Goal: Information Seeking & Learning: Learn about a topic

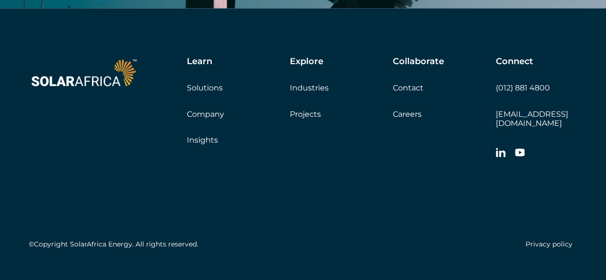
click at [410, 83] on link "Contact" at bounding box center [408, 87] width 31 height 9
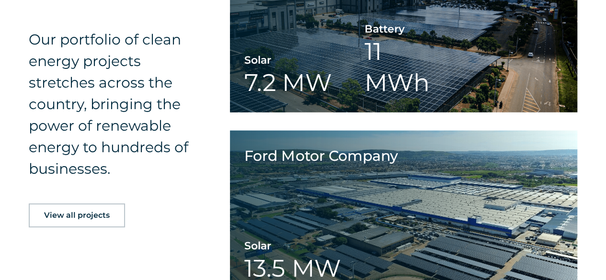
scroll to position [1097, 0]
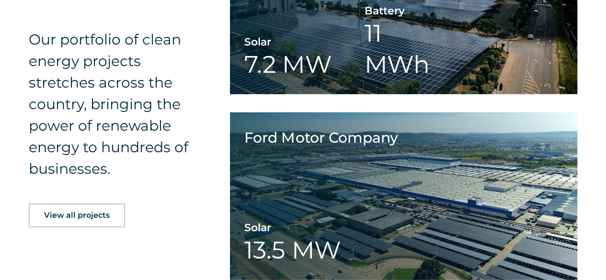
click at [83, 217] on span "View all projects" at bounding box center [77, 216] width 66 height 8
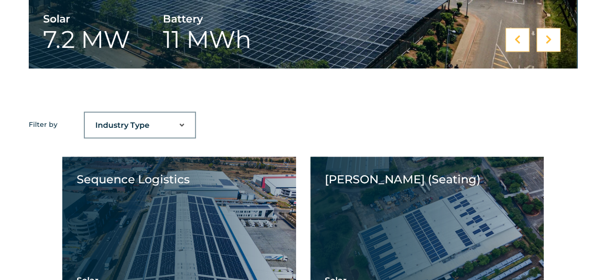
scroll to position [558, 0]
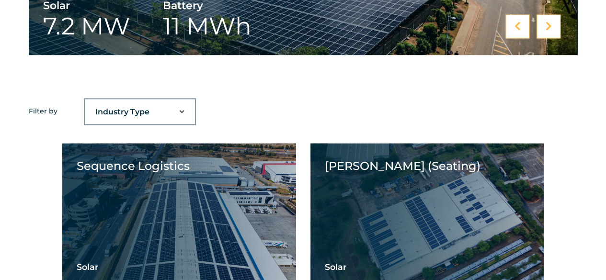
drag, startPoint x: 612, startPoint y: 35, endPoint x: 606, endPoint y: 108, distance: 73.6
click at [184, 110] on select "Industry Type Agriculture Automotive Corporate Parks FMCG Food Processing Hospi…" at bounding box center [140, 112] width 110 height 19
select select "39"
click at [85, 103] on select "Industry Type Agriculture Automotive Corporate Parks FMCG Food Processing Hospi…" at bounding box center [140, 112] width 110 height 19
